Goal: Information Seeking & Learning: Learn about a topic

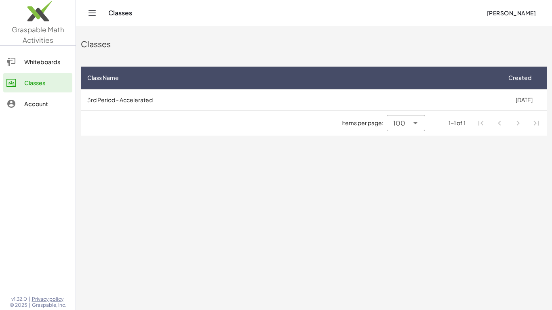
click at [535, 12] on span "[PERSON_NAME]" at bounding box center [511, 12] width 49 height 7
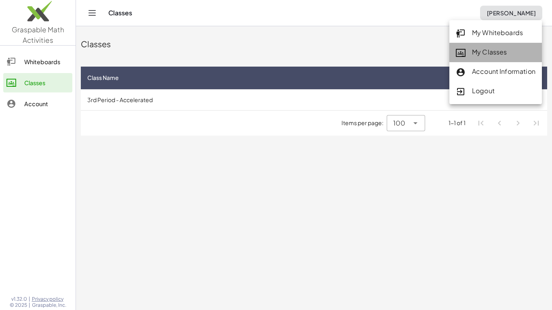
click at [517, 48] on div "My Classes" at bounding box center [496, 52] width 80 height 11
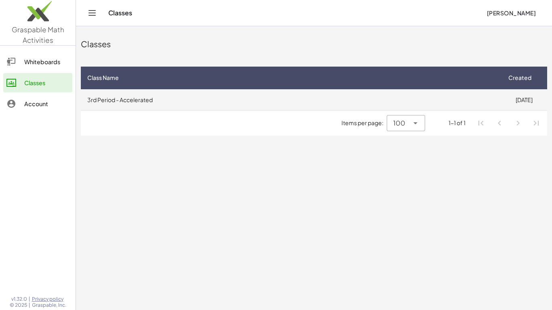
click at [515, 106] on td "8/25/2025" at bounding box center [524, 99] width 46 height 21
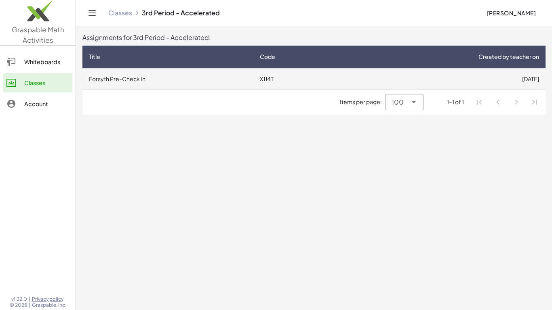
click at [512, 76] on td "9/2/2025" at bounding box center [445, 78] width 202 height 21
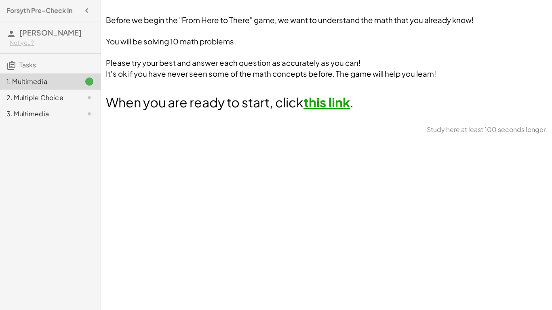
click at [339, 104] on link "this link" at bounding box center [327, 102] width 46 height 16
click at [21, 98] on div "2. Multiple Choice" at bounding box center [38, 98] width 65 height 10
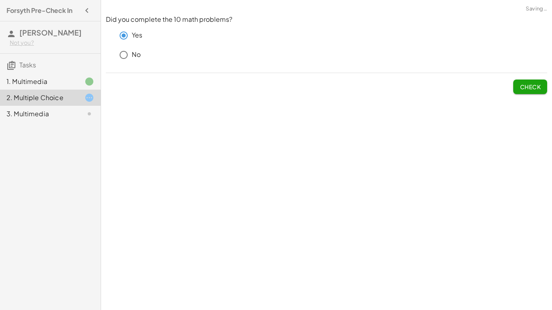
click at [546, 86] on button "Check" at bounding box center [530, 87] width 34 height 15
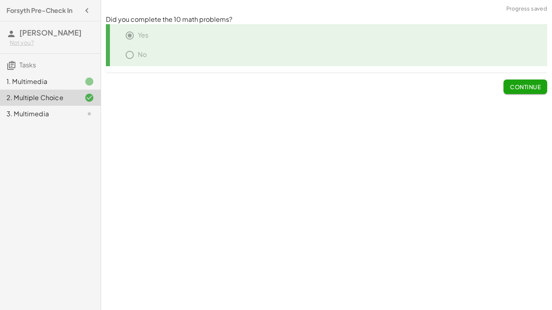
click at [534, 88] on span "Continue" at bounding box center [525, 86] width 31 height 7
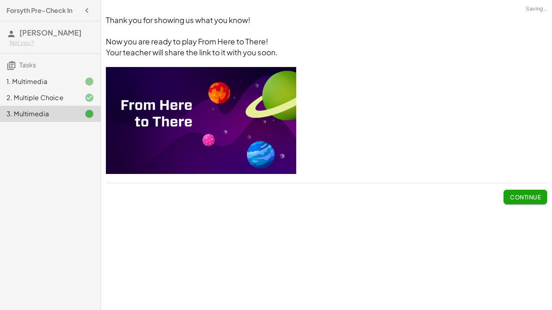
click at [528, 196] on span "Continue" at bounding box center [525, 197] width 31 height 7
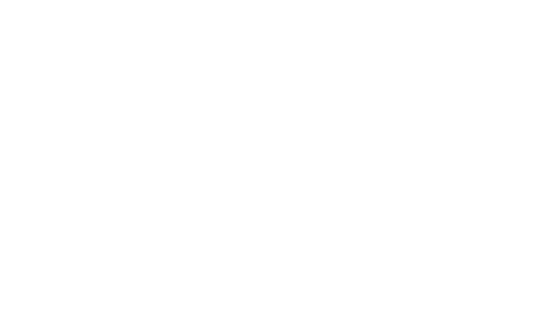
click at [478, 184] on div at bounding box center [276, 155] width 552 height 310
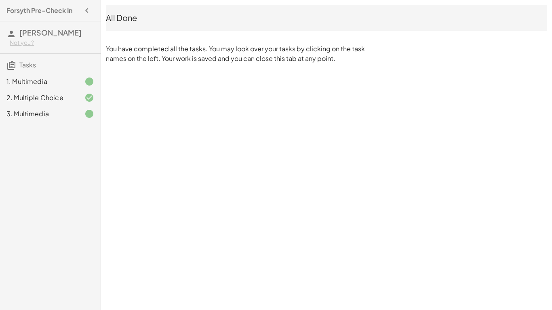
click at [406, 183] on div "Forsyth Pre-Check In [PERSON_NAME] Not you? Tasks 1. Multimedia 2. Multiple Cho…" at bounding box center [276, 155] width 552 height 310
click at [46, 78] on div "1. Multimedia" at bounding box center [38, 82] width 65 height 10
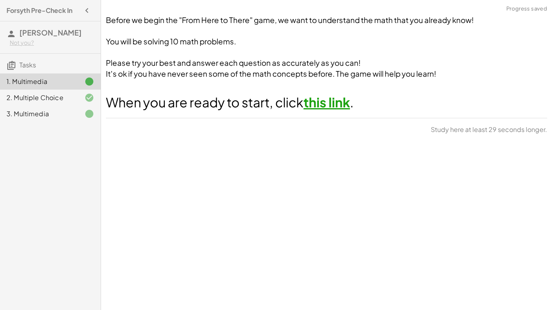
click at [333, 211] on div "Before we begin the "From Here to There" game, we want to understand the math t…" at bounding box center [326, 155] width 451 height 310
click at [42, 103] on div "2. Multiple Choice" at bounding box center [50, 98] width 101 height 16
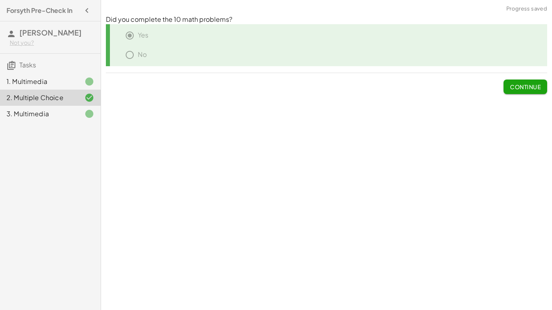
click at [45, 117] on div "3. Multimedia" at bounding box center [38, 114] width 65 height 10
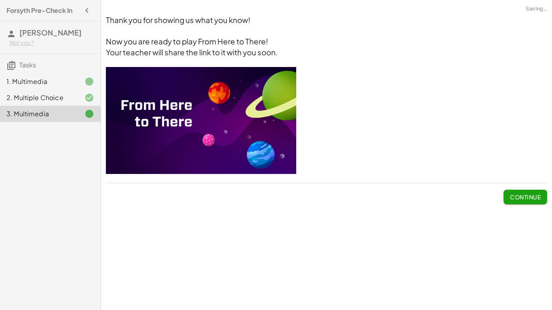
click at [510, 199] on span "Continue" at bounding box center [525, 197] width 31 height 7
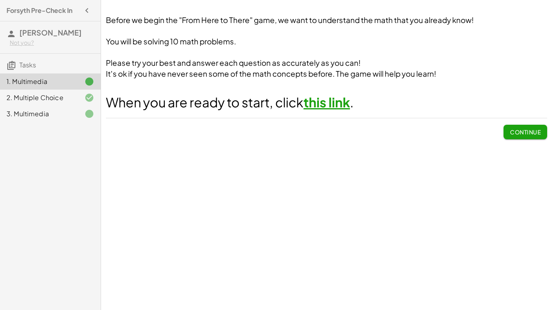
click at [521, 137] on button "Continue" at bounding box center [526, 132] width 44 height 15
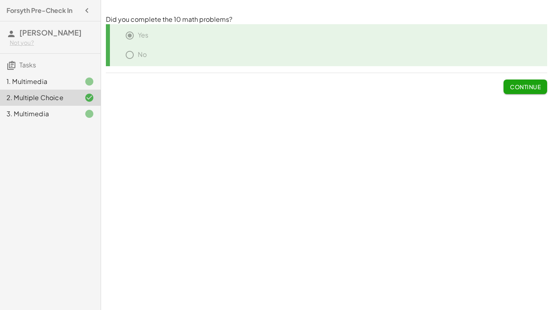
click at [61, 76] on div "1. Multimedia" at bounding box center [50, 82] width 101 height 16
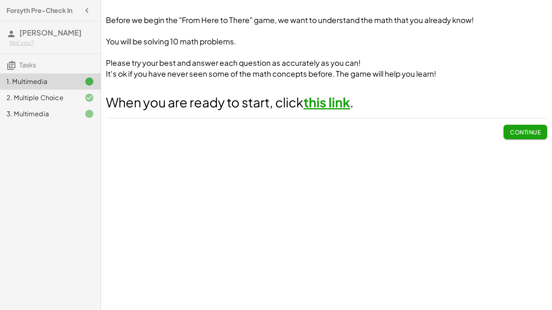
click at [542, 134] on button "Continue" at bounding box center [526, 132] width 44 height 15
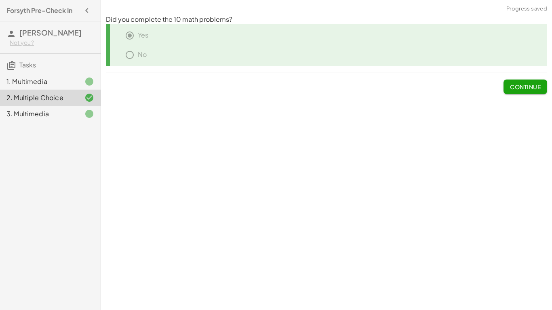
click at [542, 134] on div "Before we begin the "From Here to There" game, we want to understand the math t…" at bounding box center [326, 155] width 451 height 310
